Goal: Information Seeking & Learning: Learn about a topic

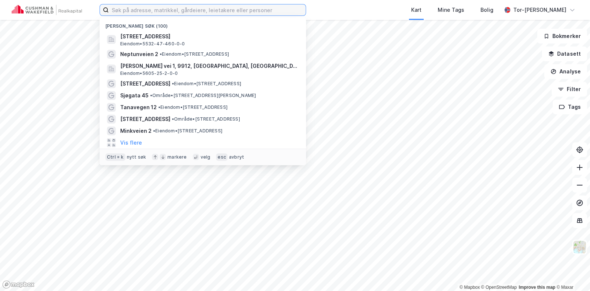
click at [141, 13] on input at bounding box center [207, 9] width 197 height 11
paste input "Hvervenmoen"
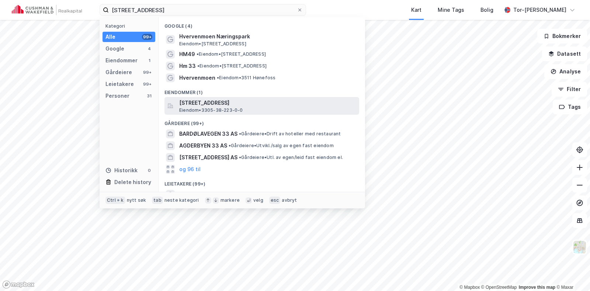
click at [213, 105] on span "[STREET_ADDRESS]" at bounding box center [267, 103] width 177 height 9
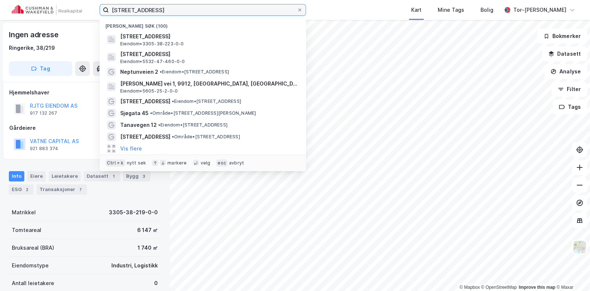
drag, startPoint x: 111, startPoint y: 7, endPoint x: 26, endPoint y: 7, distance: 85.2
click at [26, 7] on div "Hvervenmoen 33 Nylige søk (100) [STREET_ADDRESS], RINGERIKE Eiendom • 3305-38-2…" at bounding box center [295, 10] width 590 height 20
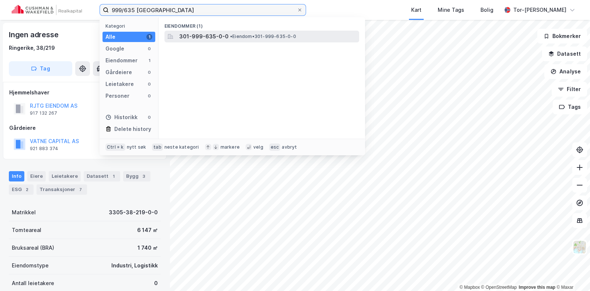
type input "999/635 [GEOGRAPHIC_DATA]"
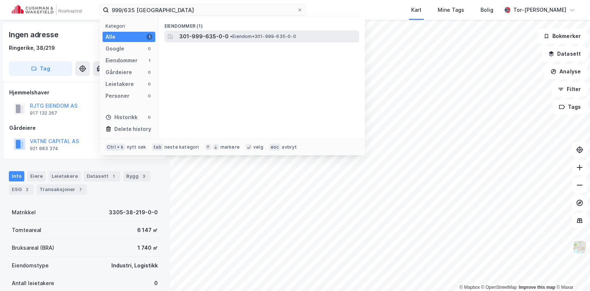
click at [237, 36] on span "• Eiendom • 301-999-635-0-0" at bounding box center [263, 37] width 66 height 6
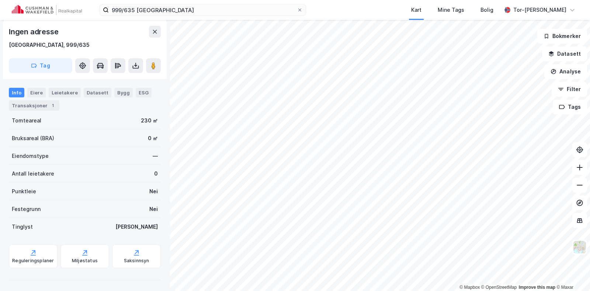
scroll to position [110, 0]
click at [41, 253] on div "Reguleringsplaner" at bounding box center [33, 256] width 49 height 24
click at [580, 247] on img at bounding box center [580, 247] width 14 height 14
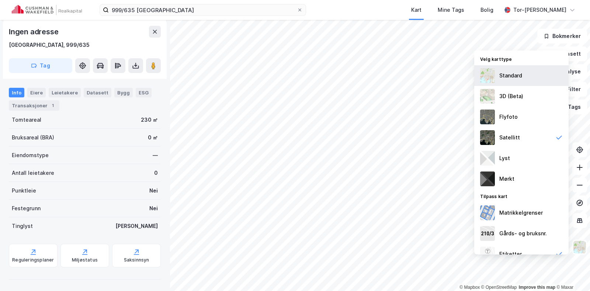
click at [496, 77] on div "Standard" at bounding box center [522, 75] width 94 height 21
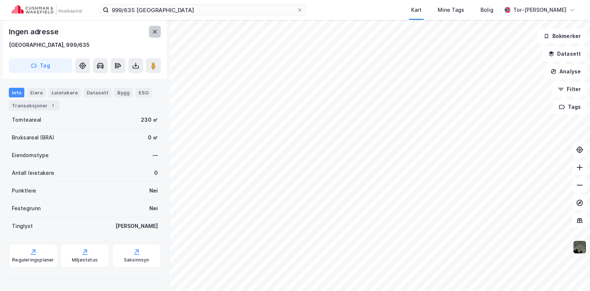
click at [155, 30] on icon at bounding box center [155, 32] width 6 height 6
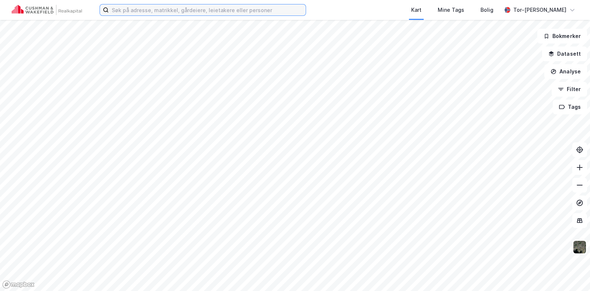
click at [210, 7] on input at bounding box center [207, 9] width 197 height 11
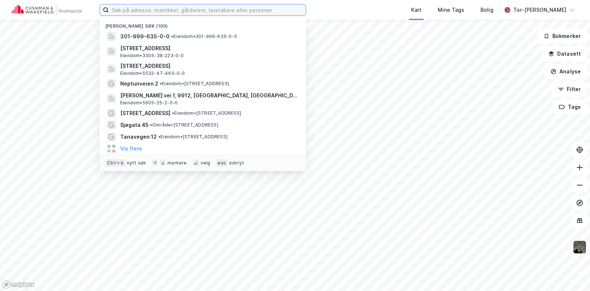
paste input "999/635"
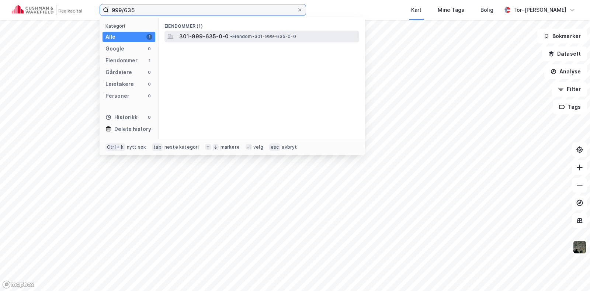
type input "999/635"
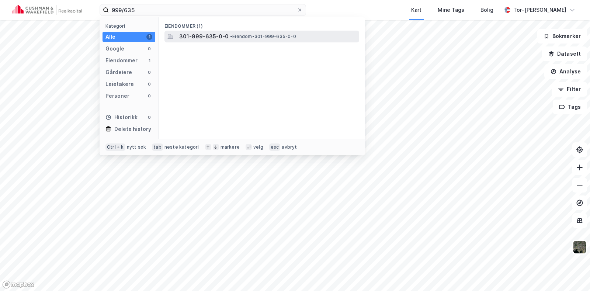
click at [199, 38] on span "301-999-635-0-0" at bounding box center [203, 36] width 49 height 9
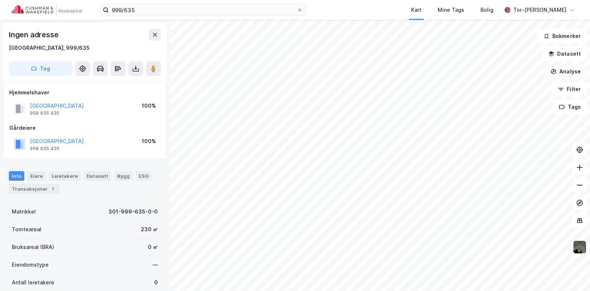
click at [574, 71] on button "Analyse" at bounding box center [566, 71] width 43 height 15
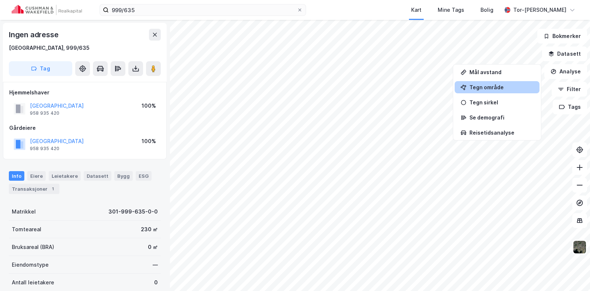
click at [499, 85] on div "Tegn område" at bounding box center [502, 87] width 64 height 6
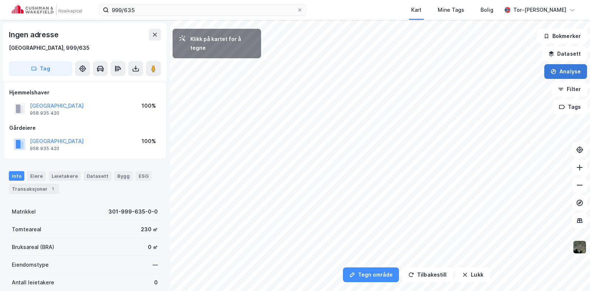
click at [568, 66] on button "Analyse" at bounding box center [566, 71] width 43 height 15
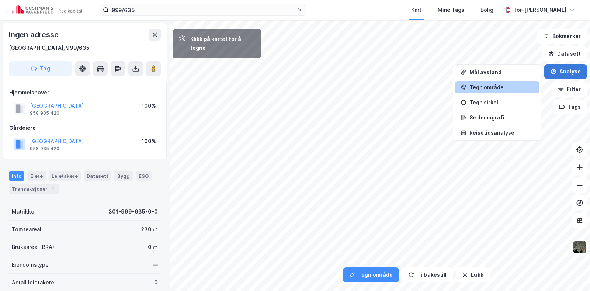
click at [568, 68] on button "Analyse" at bounding box center [566, 71] width 43 height 15
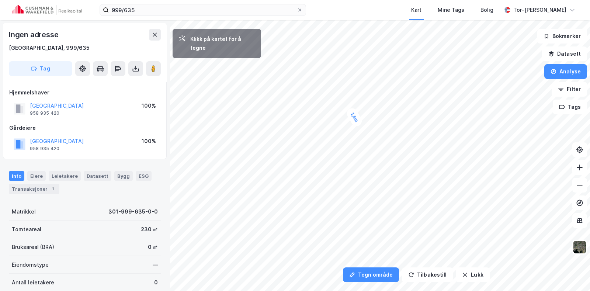
click at [359, 127] on div "1,6m" at bounding box center [354, 117] width 18 height 21
